Goal: Task Accomplishment & Management: Use online tool/utility

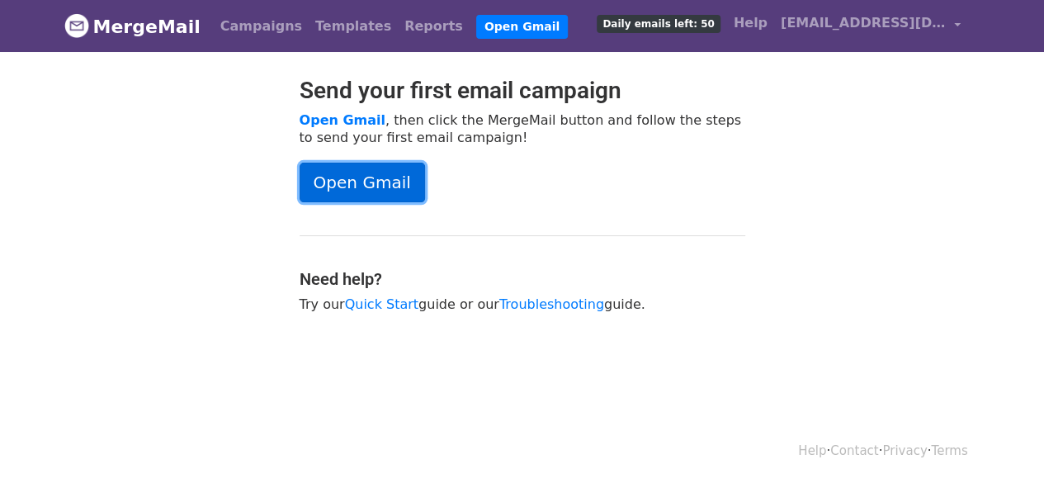
click at [356, 183] on link "Open Gmail" at bounding box center [362, 183] width 125 height 40
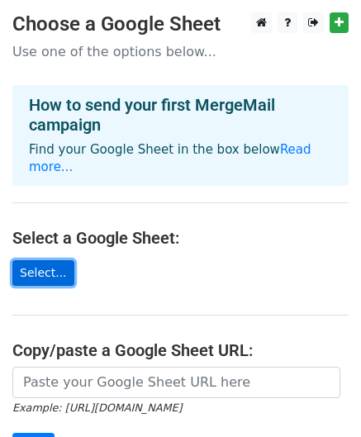
click at [43, 260] on link "Select..." at bounding box center [43, 273] width 62 height 26
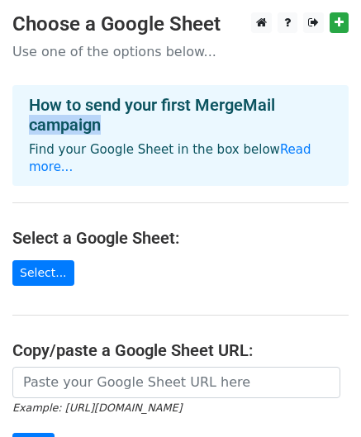
drag, startPoint x: 352, startPoint y: 64, endPoint x: 365, endPoint y: 123, distance: 60.7
click at [360, 123] on html "Choose a Google Sheet Use one of the options below... How to send your first Me…" at bounding box center [180, 339] width 361 height 679
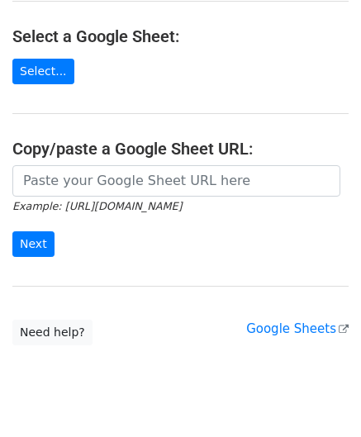
scroll to position [203, 0]
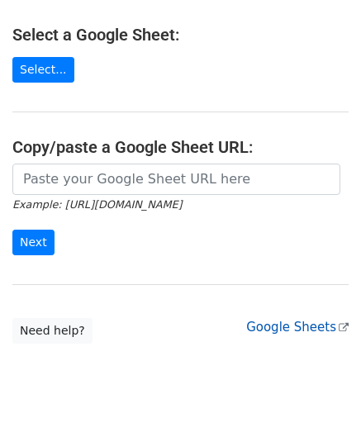
click at [302, 319] on link "Google Sheets" at bounding box center [297, 326] width 102 height 15
